Goal: Task Accomplishment & Management: Manage account settings

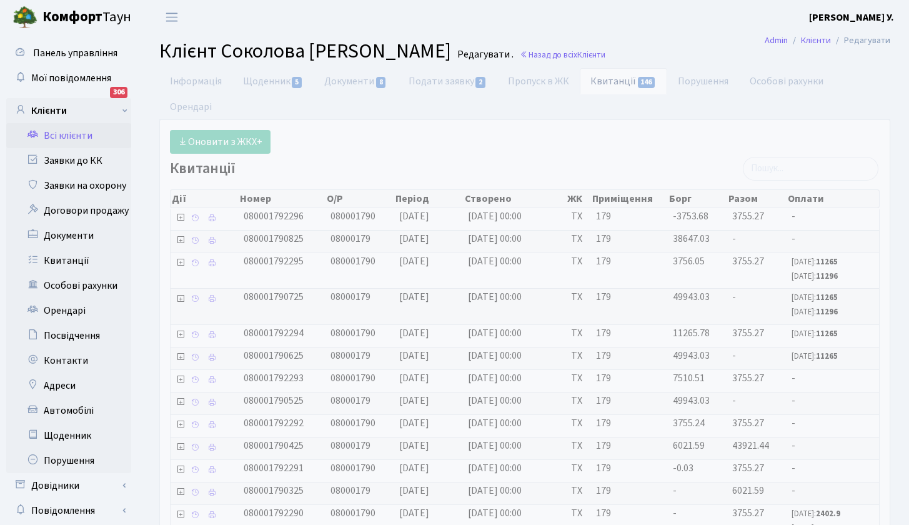
select select "25"
click at [75, 137] on link "Всі клієнти" at bounding box center [68, 135] width 125 height 25
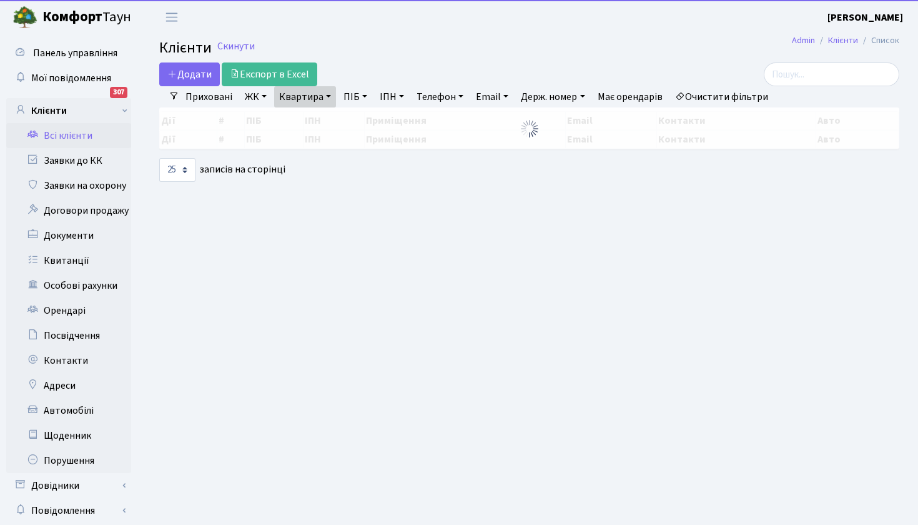
select select "25"
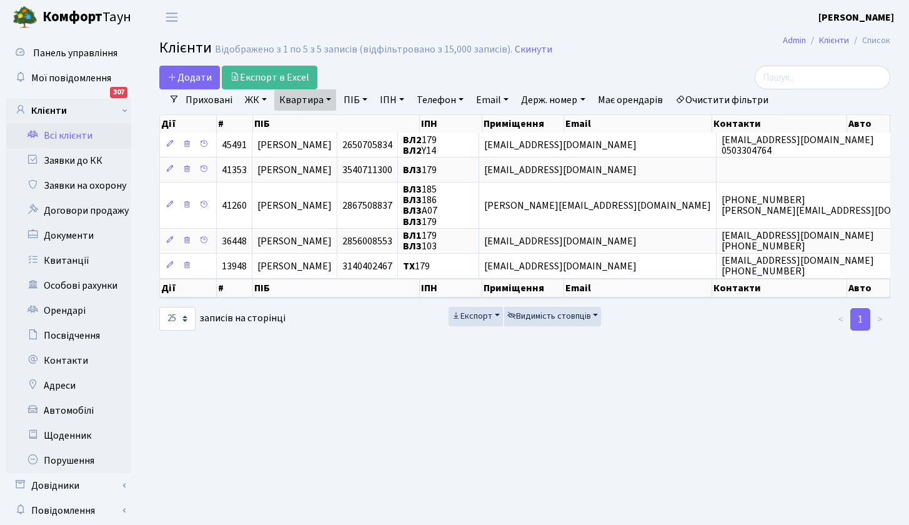
click at [329, 101] on link "Квартира" at bounding box center [305, 99] width 62 height 21
type input "120"
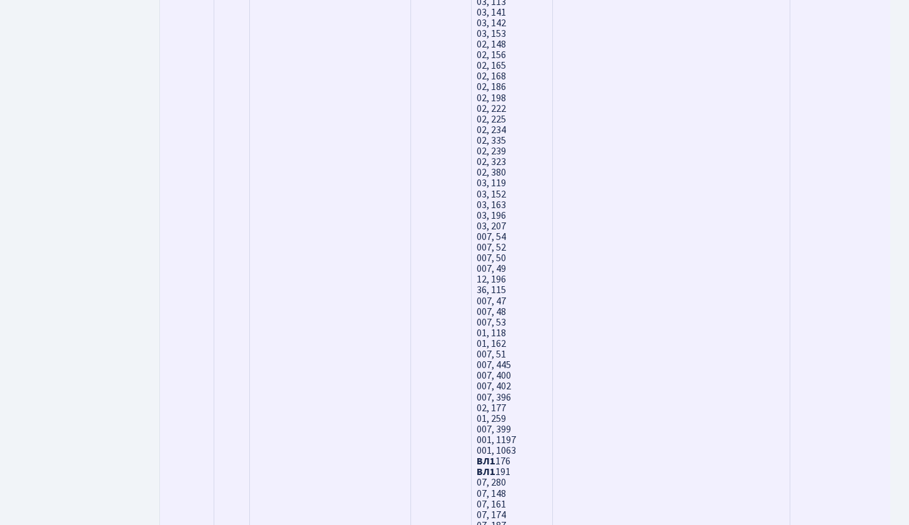
scroll to position [4053, 0]
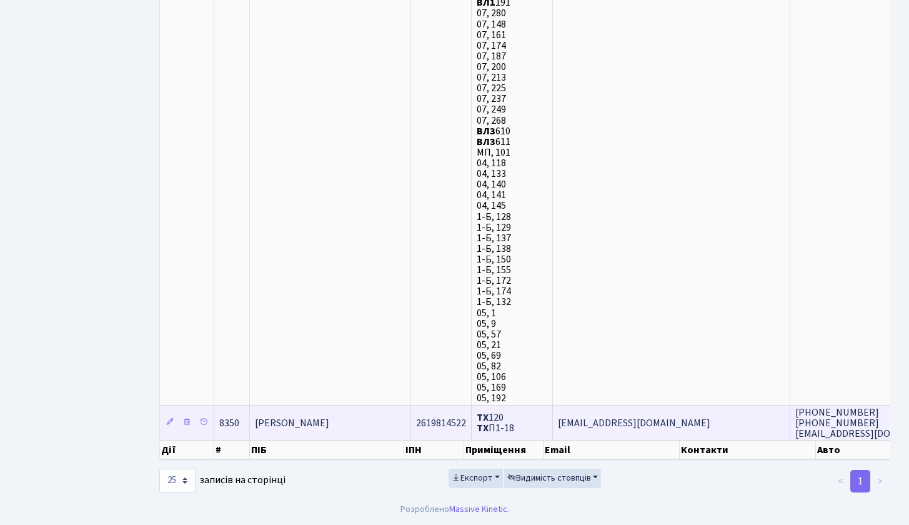
click at [381, 414] on td "[PERSON_NAME]" at bounding box center [330, 422] width 161 height 35
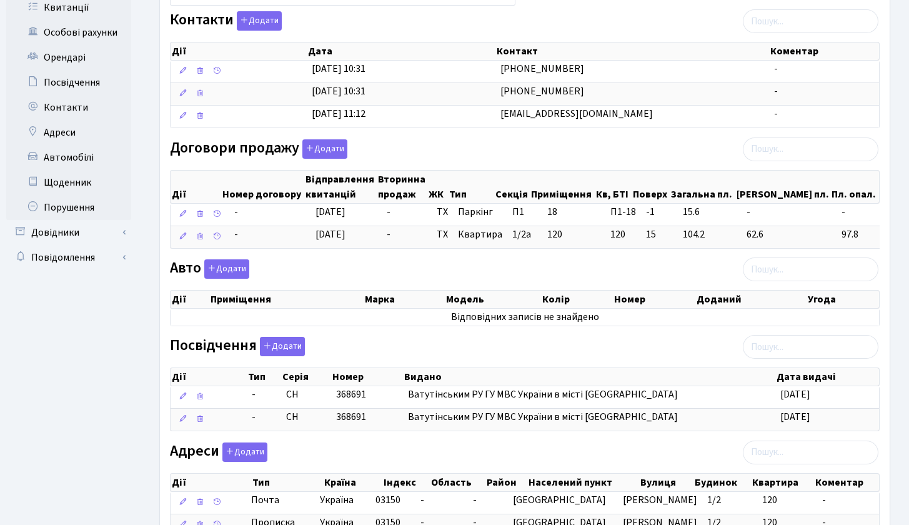
scroll to position [352, 0]
